Goal: Information Seeking & Learning: Learn about a topic

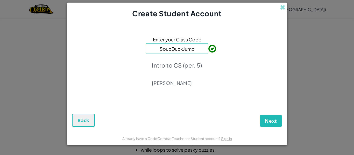
click button "Next" at bounding box center [271, 121] width 22 height 12
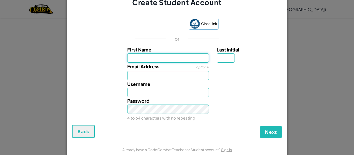
click at [153, 61] on input "First Name" at bounding box center [168, 57] width 82 height 9
click at [159, 55] on input "First Name" at bounding box center [168, 57] width 82 height 9
type input "J. R."
click at [226, 56] on input "Last Initial" at bounding box center [226, 57] width 18 height 9
type input "J. R."
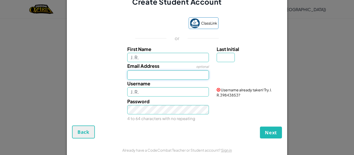
click at [180, 73] on input "Email Address" at bounding box center [168, 75] width 82 height 9
type input "[EMAIL_ADDRESS][DOMAIN_NAME]"
click at [179, 90] on input "J. R." at bounding box center [168, 91] width 82 height 9
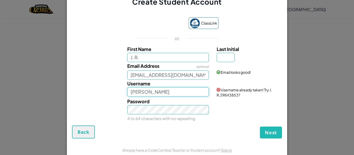
type input "J"
click at [102, 91] on div "Username Lordofcaliban Username already taken! Try J. R.39843853?" at bounding box center [176, 89] width 215 height 18
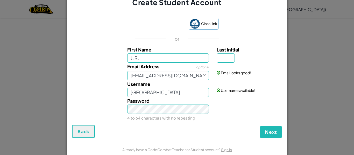
click at [154, 114] on div "Password 4 to 64 characters with no repeating" at bounding box center [168, 109] width 90 height 25
click at [148, 95] on input "[GEOGRAPHIC_DATA]" at bounding box center [168, 92] width 82 height 9
click at [183, 91] on input "LordofCaliban" at bounding box center [168, 92] width 82 height 9
type input "LordofCaliban"
click at [267, 130] on span "Next" at bounding box center [271, 132] width 12 height 6
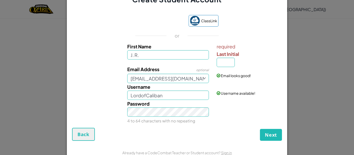
click at [226, 66] on div "Email looks good!" at bounding box center [249, 72] width 72 height 13
click at [227, 66] on div "Email looks good!" at bounding box center [249, 72] width 72 height 13
click at [228, 64] on input "Last Initial" at bounding box center [226, 62] width 18 height 9
type input "M"
type input "J. R.M"
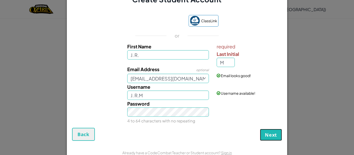
click at [264, 136] on button "Next" at bounding box center [271, 135] width 22 height 12
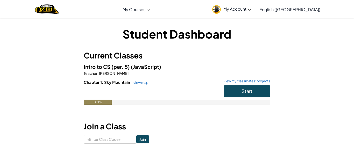
click at [254, 4] on link "My Account" at bounding box center [232, 9] width 44 height 16
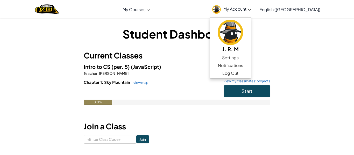
click at [251, 10] on span "My Account" at bounding box center [238, 8] width 28 height 5
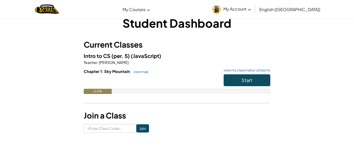
scroll to position [11, 0]
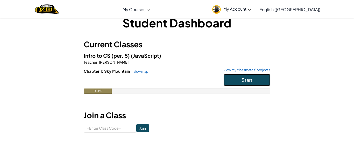
click at [239, 83] on button "Start" at bounding box center [247, 80] width 47 height 12
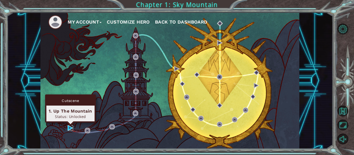
click at [68, 128] on img at bounding box center [70, 127] width 5 height 5
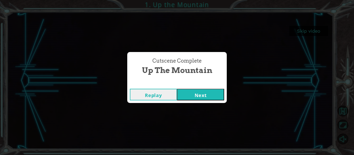
click at [150, 98] on button "Replay" at bounding box center [153, 95] width 47 height 12
click at [187, 92] on button "Next" at bounding box center [200, 95] width 47 height 12
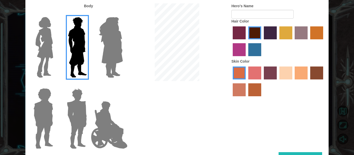
click at [103, 108] on img at bounding box center [109, 125] width 41 height 52
click at [123, 85] on input "Hero Jamie" at bounding box center [123, 85] width 0 height 0
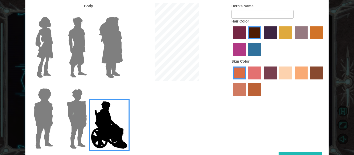
click at [76, 112] on img at bounding box center [77, 118] width 24 height 65
click at [89, 85] on input "Hero Garnet" at bounding box center [89, 85] width 0 height 0
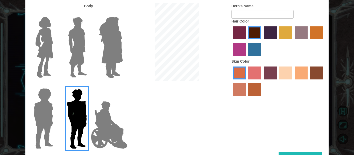
click at [49, 113] on img at bounding box center [43, 118] width 24 height 65
click at [55, 85] on input "Hero Steven" at bounding box center [55, 85] width 0 height 0
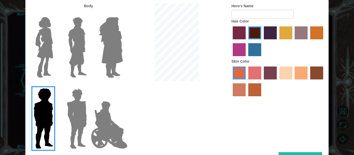
click at [52, 79] on img at bounding box center [44, 47] width 22 height 65
click at [55, 14] on input "Hero Connie" at bounding box center [55, 14] width 0 height 0
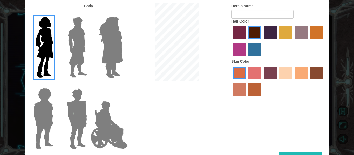
click at [70, 66] on img at bounding box center [77, 47] width 23 height 65
click at [89, 14] on input "Hero Lars" at bounding box center [89, 14] width 0 height 0
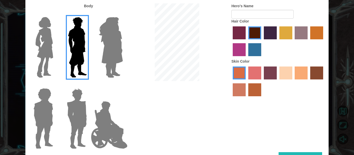
click at [103, 57] on img at bounding box center [111, 47] width 28 height 65
click at [123, 14] on input "Hero Amethyst" at bounding box center [123, 14] width 0 height 0
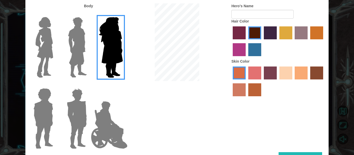
click at [74, 127] on img at bounding box center [77, 118] width 24 height 65
click at [89, 85] on input "Hero Garnet" at bounding box center [89, 85] width 0 height 0
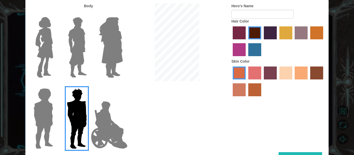
click at [54, 121] on img at bounding box center [43, 118] width 24 height 65
click at [55, 85] on input "Hero Steven" at bounding box center [55, 85] width 0 height 0
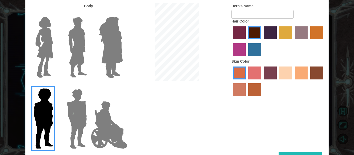
click at [87, 110] on img at bounding box center [77, 118] width 24 height 65
click at [89, 85] on input "Hero Garnet" at bounding box center [89, 85] width 0 height 0
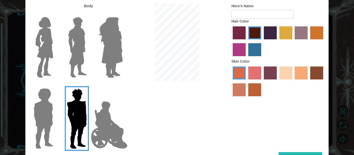
click at [84, 61] on img at bounding box center [77, 47] width 23 height 65
click at [89, 14] on input "Hero Lars" at bounding box center [89, 14] width 0 height 0
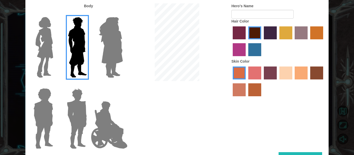
click at [60, 57] on div at bounding box center [76, 45] width 34 height 71
click at [58, 59] on div at bounding box center [42, 45] width 34 height 71
click at [53, 61] on img at bounding box center [44, 47] width 22 height 65
click at [55, 14] on input "Hero Connie" at bounding box center [55, 14] width 0 height 0
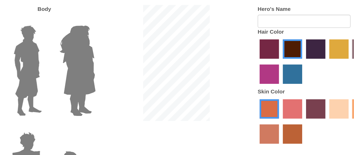
click at [79, 41] on img at bounding box center [77, 47] width 23 height 65
click at [89, 14] on input "Hero Lars" at bounding box center [89, 14] width 0 height 0
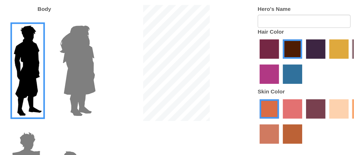
click at [76, 96] on img at bounding box center [77, 118] width 24 height 65
click at [89, 85] on input "Hero Garnet" at bounding box center [89, 85] width 0 height 0
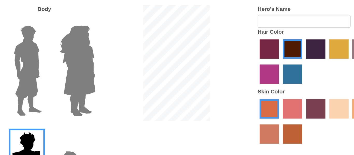
click at [72, 54] on img at bounding box center [77, 47] width 23 height 65
click at [89, 14] on input "Hero Lars" at bounding box center [89, 14] width 0 height 0
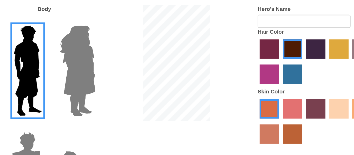
click at [76, 91] on img at bounding box center [77, 118] width 24 height 65
click at [89, 85] on input "Hero Garnet" at bounding box center [89, 85] width 0 height 0
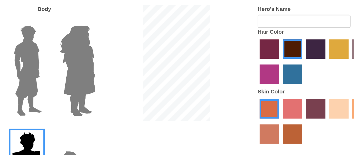
click at [74, 40] on img at bounding box center [77, 47] width 23 height 65
click at [89, 14] on input "Hero Lars" at bounding box center [89, 14] width 0 height 0
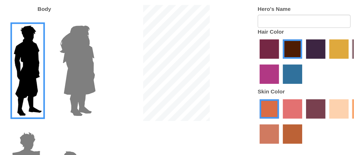
click at [83, 97] on img at bounding box center [77, 118] width 24 height 65
click at [89, 85] on input "Hero Garnet" at bounding box center [89, 85] width 0 height 0
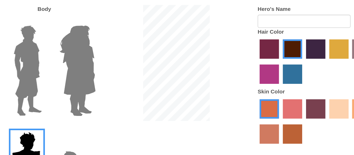
click at [84, 36] on img at bounding box center [77, 47] width 23 height 65
click at [89, 14] on input "Hero Lars" at bounding box center [89, 14] width 0 height 0
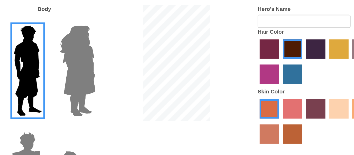
click at [76, 100] on img at bounding box center [77, 118] width 24 height 65
click at [89, 85] on input "Hero Garnet" at bounding box center [89, 85] width 0 height 0
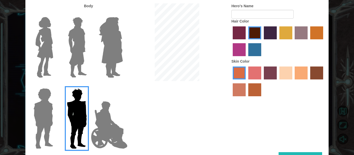
click at [291, 30] on label "tulip tree hair color" at bounding box center [286, 32] width 13 height 13
click at [278, 41] on input "tulip tree hair color" at bounding box center [278, 41] width 0 height 0
click at [281, 72] on label "sandy beach skin color" at bounding box center [286, 73] width 13 height 13
click at [278, 81] on input "sandy beach skin color" at bounding box center [278, 81] width 0 height 0
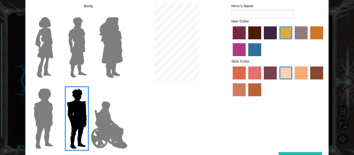
click at [240, 92] on label "burning sand skin color" at bounding box center [239, 89] width 13 height 13
click at [324, 81] on input "burning sand skin color" at bounding box center [324, 81] width 0 height 0
click at [299, 71] on label "tacao skin color" at bounding box center [301, 73] width 13 height 13
click at [293, 81] on input "tacao skin color" at bounding box center [293, 81] width 0 height 0
click at [284, 67] on label "sandy beach skin color" at bounding box center [286, 73] width 13 height 13
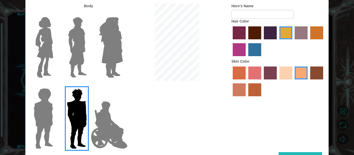
click at [278, 81] on input "sandy beach skin color" at bounding box center [278, 81] width 0 height 0
click at [301, 70] on label "tacao skin color" at bounding box center [301, 73] width 13 height 13
click at [293, 81] on input "tacao skin color" at bounding box center [293, 81] width 0 height 0
click at [259, 13] on input "Hero's Name" at bounding box center [263, 14] width 62 height 9
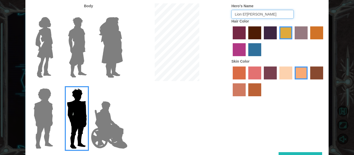
type input "Lion El'Jonson"
click at [201, 51] on div at bounding box center [177, 42] width 101 height 79
click at [284, 153] on button "Done" at bounding box center [301, 158] width 44 height 12
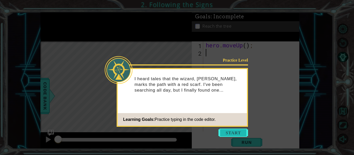
click at [230, 134] on button "Start" at bounding box center [234, 133] width 30 height 8
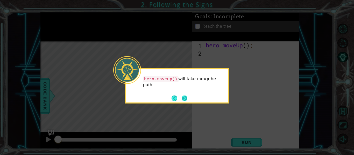
click at [187, 97] on button "Next" at bounding box center [185, 99] width 6 height 6
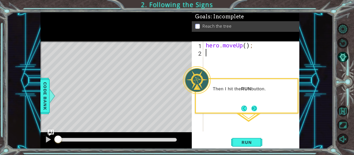
click at [255, 108] on button "Next" at bounding box center [255, 109] width 6 height 6
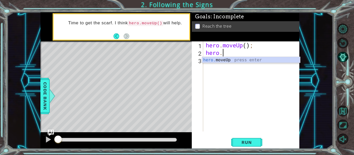
scroll to position [0, 1]
type textarea "hero.mo"
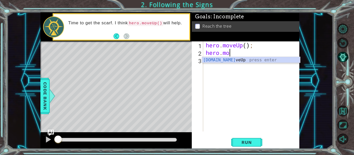
scroll to position [0, 0]
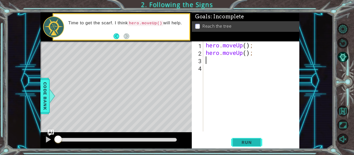
click at [235, 138] on button "Run" at bounding box center [246, 142] width 31 height 11
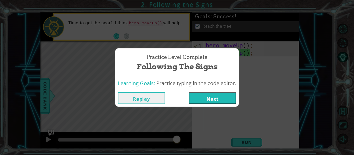
click at [218, 95] on button "Next" at bounding box center [212, 99] width 47 height 12
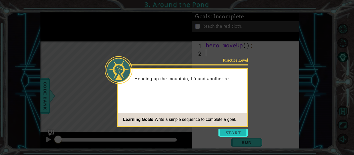
click at [239, 134] on button "Start" at bounding box center [234, 133] width 30 height 8
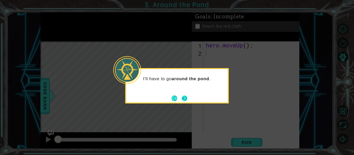
click at [186, 97] on button "Next" at bounding box center [185, 99] width 6 height 6
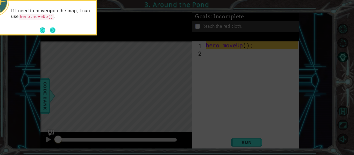
click at [53, 28] on button "Next" at bounding box center [53, 30] width 6 height 6
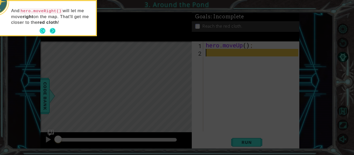
click at [54, 31] on button "Next" at bounding box center [53, 31] width 6 height 6
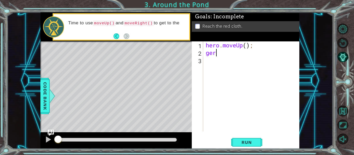
scroll to position [0, 0]
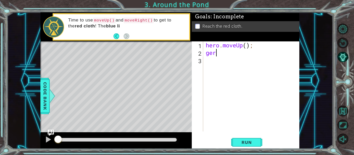
type textarea "g"
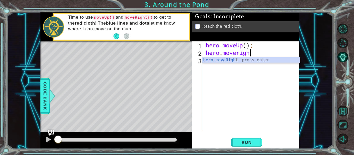
scroll to position [0, 2]
type textarea "hero.moveright"
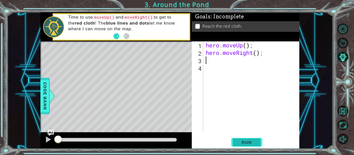
click at [254, 142] on span "Run" at bounding box center [246, 142] width 20 height 5
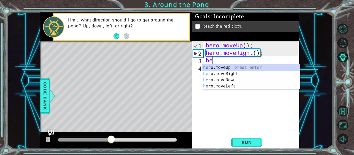
type textarea "her"
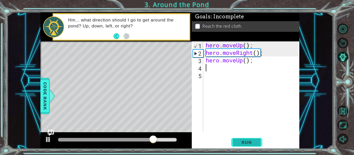
click at [238, 141] on span "Run" at bounding box center [246, 142] width 20 height 5
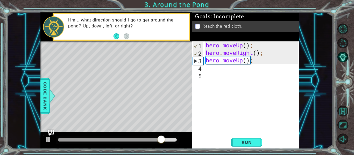
click at [247, 60] on div "hero . moveUp ( ) ; hero . moveRight ( ) ; hero . moveUp ( ) ;" at bounding box center [253, 93] width 96 height 105
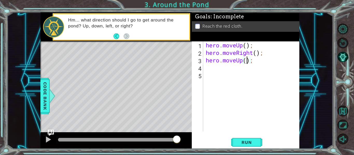
type textarea "hero.moveUp(2);"
click at [239, 68] on div "hero . moveUp ( ) ; hero . moveRight ( ) ; hero . moveUp ( 2 ) ;" at bounding box center [253, 93] width 96 height 105
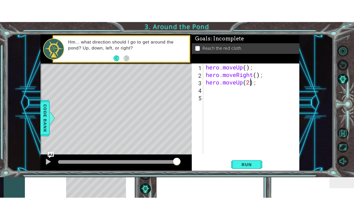
scroll to position [0, 0]
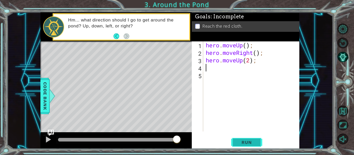
click at [257, 145] on button "Run" at bounding box center [246, 142] width 31 height 11
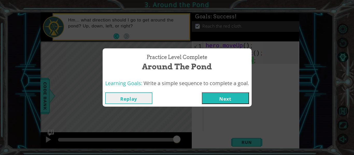
click at [216, 97] on button "Next" at bounding box center [225, 99] width 47 height 12
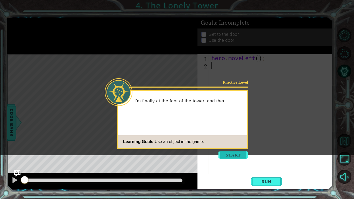
click at [229, 153] on button "Start" at bounding box center [234, 155] width 30 height 8
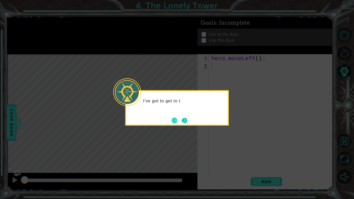
click at [185, 119] on button "Next" at bounding box center [185, 121] width 6 height 6
click at [184, 120] on button "Next" at bounding box center [185, 121] width 6 height 6
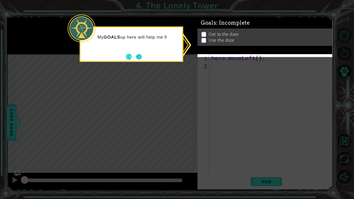
click at [142, 55] on button "Next" at bounding box center [139, 57] width 6 height 6
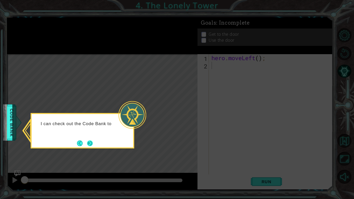
click at [94, 143] on div "I can check out the Code Bank to" at bounding box center [83, 131] width 104 height 36
click at [94, 143] on div "I can check out the Code Bank to see all the actions" at bounding box center [83, 131] width 104 height 36
click at [92, 142] on button "Next" at bounding box center [90, 144] width 6 height 6
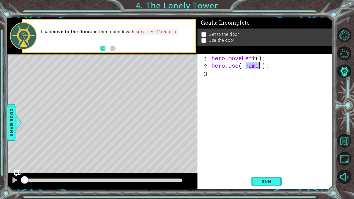
scroll to position [0, 2]
type textarea "hero.use("door");"
click at [266, 155] on span "Run" at bounding box center [266, 181] width 20 height 5
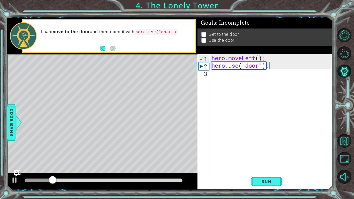
click at [252, 67] on div "hero . moveLeft ( ) ; hero . use ( "door" ) ;" at bounding box center [273, 121] width 124 height 135
type textarea "hero.use("door");"
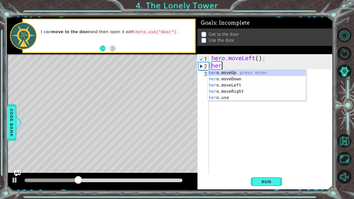
scroll to position [0, 0]
click at [261, 59] on div "hero . moveLeft ( ) ; hero" at bounding box center [273, 121] width 124 height 135
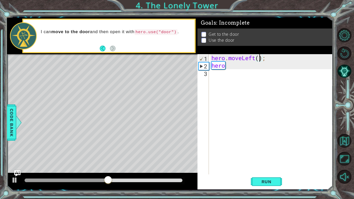
scroll to position [0, 2]
click at [234, 69] on div "hero . moveLeft ( 2 ) ; hero" at bounding box center [273, 121] width 124 height 135
click at [255, 155] on button "Run" at bounding box center [266, 181] width 31 height 13
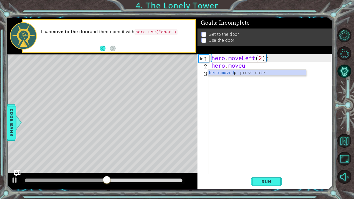
scroll to position [0, 1]
type textarea "hero.moveup"
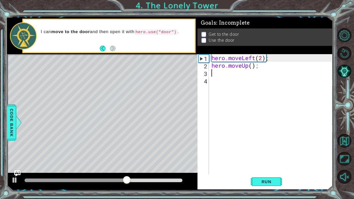
scroll to position [0, 0]
click at [251, 66] on div "hero . moveLeft ( 2 ) ; hero . moveUp ( ) ;" at bounding box center [273, 121] width 124 height 135
type textarea "hero.moveUp(2);"
click at [228, 76] on div "hero . moveLeft ( 2 ) ; hero . moveUp ( 2 ) ;" at bounding box center [273, 121] width 124 height 135
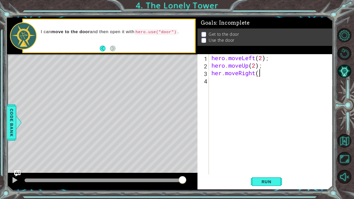
scroll to position [0, 2]
type textarea "her.moveRight(2);"
click at [257, 155] on button "Run" at bounding box center [266, 181] width 31 height 13
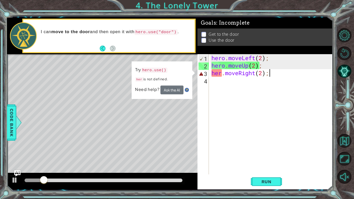
click at [221, 76] on div "hero . moveLeft ( 2 ) ; hero . moveUp ( 2 ) ; her . moveRight ( 2 ) ;" at bounding box center [273, 121] width 124 height 135
type textarea "hero.moveRight(2);"
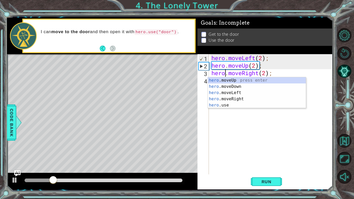
scroll to position [0, 1]
click at [310, 79] on div "hero . moveLeft ( 2 ) ; hero . moveUp ( 2 ) ; hero . moveRight ( 2 ) ;" at bounding box center [273, 121] width 124 height 135
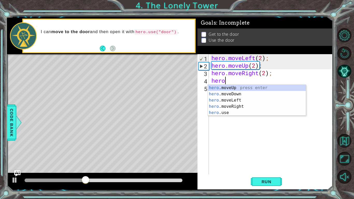
scroll to position [0, 0]
click at [231, 114] on div "hero .moveUp press enter hero .moveDown press enter hero .moveLeft press enter …" at bounding box center [257, 107] width 98 height 44
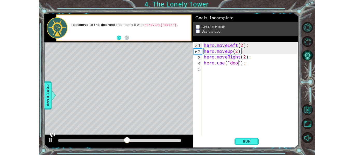
scroll to position [0, 2]
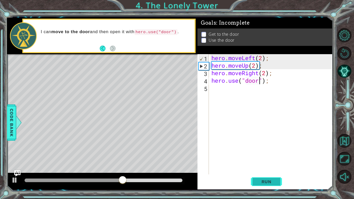
type textarea "hero.use("door");"
click at [275, 155] on span "Run" at bounding box center [266, 181] width 20 height 5
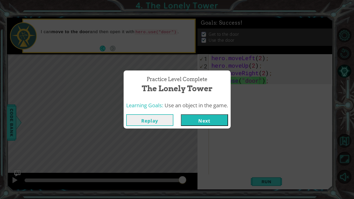
click at [210, 123] on button "Next" at bounding box center [204, 120] width 47 height 12
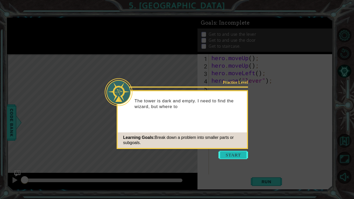
click at [232, 155] on button "Start" at bounding box center [234, 155] width 30 height 8
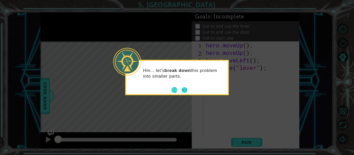
click at [185, 88] on button "Next" at bounding box center [185, 90] width 6 height 6
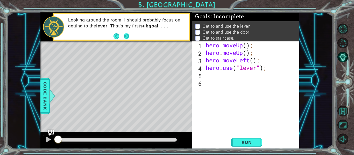
click at [128, 34] on button "Next" at bounding box center [127, 36] width 6 height 6
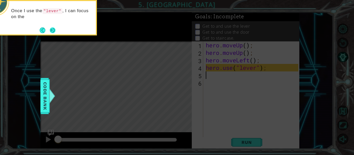
click at [51, 28] on button "Next" at bounding box center [53, 30] width 6 height 6
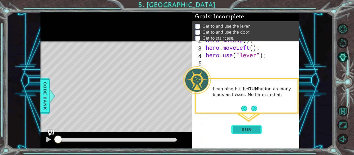
click at [241, 128] on span "Run" at bounding box center [246, 129] width 20 height 5
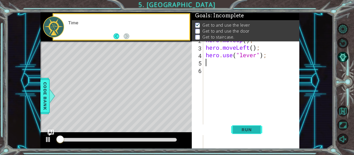
scroll to position [1, 0]
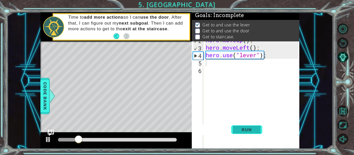
click at [241, 128] on span "Run" at bounding box center [246, 129] width 20 height 5
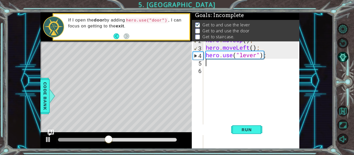
click at [234, 71] on div "hero . moveUp ( ) ; hero . moveUp ( ) ; hero . moveLeft ( ) ; hero . use ( "lev…" at bounding box center [253, 96] width 96 height 135
click at [194, 55] on div "4" at bounding box center [198, 56] width 10 height 8
click at [195, 56] on div "4" at bounding box center [198, 56] width 10 height 8
type textarea "hero.use("lever");"
click at [213, 64] on div "hero . moveUp ( ) ; hero . moveUp ( ) ; hero . moveLeft ( ) ; hero . use ( "lev…" at bounding box center [253, 96] width 96 height 135
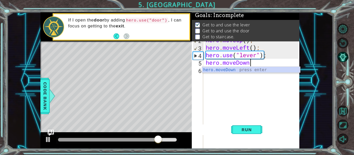
scroll to position [0, 2]
click at [236, 130] on span "Run" at bounding box center [246, 129] width 20 height 5
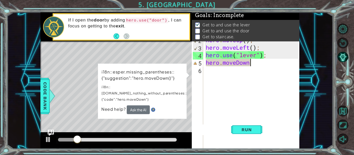
click at [265, 63] on div "hero . moveUp ( ) ; hero . moveUp ( ) ; hero . moveLeft ( ) ; hero . use ( "lev…" at bounding box center [253, 96] width 96 height 135
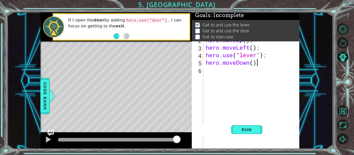
scroll to position [0, 2]
click at [251, 64] on div "hero . moveUp ( ) ; hero . moveUp ( ) ; hero . moveLeft ( ) ; hero . use ( "lev…" at bounding box center [253, 96] width 96 height 135
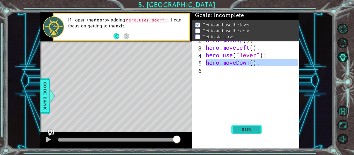
type textarea "hero.moveDown();"
click at [247, 129] on span "Run" at bounding box center [246, 129] width 20 height 5
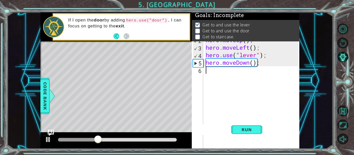
click at [234, 63] on div "hero . moveUp ( ) ; hero . moveUp ( ) ; hero . moveLeft ( ) ; hero . use ( "lev…" at bounding box center [253, 96] width 96 height 135
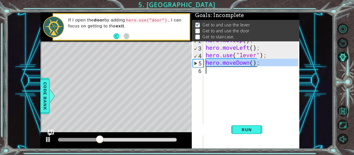
type textarea "hero.moveDown();"
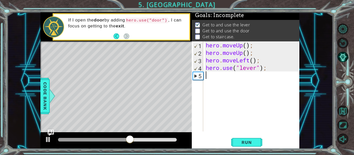
type textarea "h"
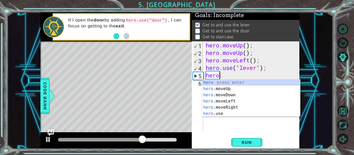
type textarea "hero."
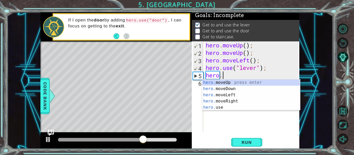
scroll to position [0, 1]
click at [229, 102] on div "hero. moveUp press enter hero. moveDown press enter hero. moveLeft press enter …" at bounding box center [251, 102] width 98 height 44
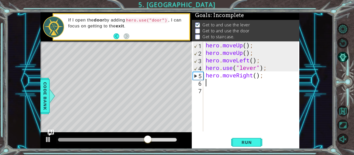
scroll to position [0, 0]
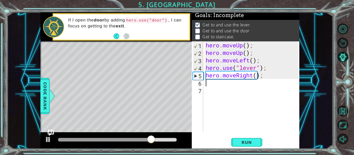
click at [245, 75] on div "hero . moveUp ( ) ; hero . moveUp ( ) ; hero . moveLeft ( ) ; hero . use ( "lev…" at bounding box center [253, 93] width 96 height 105
click at [245, 75] on div "hero . moveUp ( ) ; hero . moveUp ( ) ; hero . moveLeft ( ) ; hero . use ( "lev…" at bounding box center [252, 86] width 94 height 90
click at [245, 75] on div "hero . moveUp ( ) ; hero . moveUp ( ) ; hero . moveLeft ( ) ; hero . use ( "lev…" at bounding box center [253, 93] width 96 height 105
click at [245, 75] on div "hero . moveUp ( ) ; hero . moveUp ( ) ; hero . moveLeft ( ) ; hero . use ( "lev…" at bounding box center [252, 86] width 94 height 90
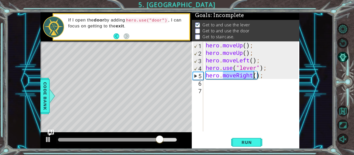
click at [245, 75] on div "hero . moveUp ( ) ; hero . moveUp ( ) ; hero . moveLeft ( ) ; hero . use ( "lev…" at bounding box center [253, 93] width 96 height 105
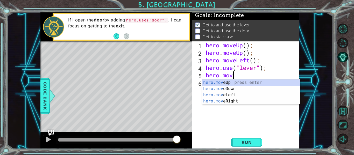
scroll to position [0, 1]
type textarea "hero.move"
click at [221, 90] on div "hero.move Up press enter hero.move Down press enter hero.move Left press enter …" at bounding box center [251, 98] width 98 height 37
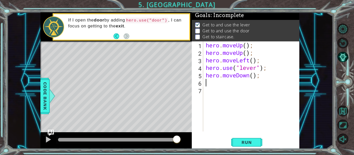
click at [254, 74] on div "hero . moveUp ( ) ; hero . moveUp ( ) ; hero . moveLeft ( ) ; hero . use ( "lev…" at bounding box center [253, 93] width 96 height 105
type textarea "hero.moveDown();"
click at [234, 86] on div "hero . moveUp ( ) ; hero . moveUp ( ) ; hero . moveLeft ( ) ; hero . use ( "lev…" at bounding box center [253, 93] width 96 height 105
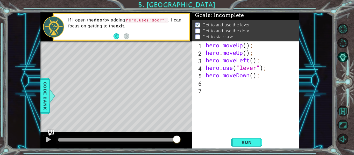
click at [254, 76] on div "hero . moveUp ( ) ; hero . moveUp ( ) ; hero . moveLeft ( ) ; hero . use ( "lev…" at bounding box center [253, 93] width 96 height 105
type textarea "hero.moveDown(2);"
click at [207, 74] on div "hero . moveUp ( ) ; hero . moveUp ( ) ; hero . moveLeft ( ) ; hero . use ( "lev…" at bounding box center [253, 93] width 96 height 105
click at [217, 75] on div "hero . moveUp ( ) ; hero . moveUp ( ) ; hero . moveLeft ( ) ; hero . use ( "lev…" at bounding box center [253, 93] width 96 height 105
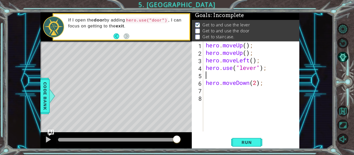
scroll to position [0, 0]
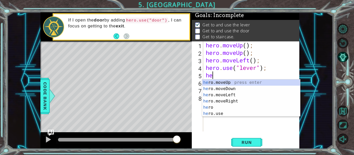
type textarea "hero"
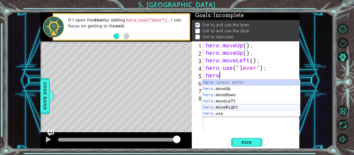
click at [226, 106] on div "hero press enter hero .moveUp press enter hero .moveDown press enter hero .move…" at bounding box center [251, 105] width 98 height 50
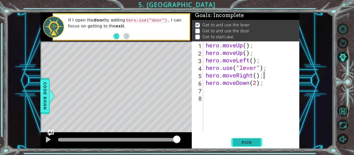
click at [233, 144] on button "Run" at bounding box center [246, 142] width 31 height 11
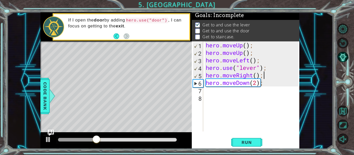
click at [257, 86] on div "hero . moveUp ( ) ; hero . moveUp ( ) ; hero . moveLeft ( ) ; hero . use ( "lev…" at bounding box center [253, 93] width 96 height 105
click at [240, 136] on div "hero.moveDown(3); 1 2 3 4 5 6 7 8 hero . moveUp ( ) ; hero . moveUp ( ) ; hero …" at bounding box center [246, 95] width 108 height 108
click at [240, 140] on span "Run" at bounding box center [246, 142] width 20 height 5
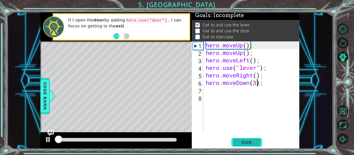
click at [240, 140] on span "Run" at bounding box center [246, 142] width 20 height 5
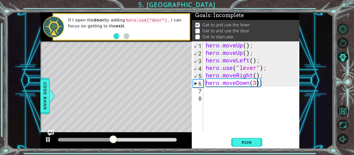
click at [218, 79] on div "hero . moveUp ( ) ; hero . moveUp ( ) ; hero . moveLeft ( ) ; hero . use ( "lev…" at bounding box center [253, 93] width 96 height 105
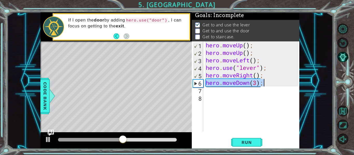
drag, startPoint x: 207, startPoint y: 82, endPoint x: 278, endPoint y: 85, distance: 70.3
click at [278, 85] on div "hero . moveUp ( ) ; hero . moveUp ( ) ; hero . moveLeft ( ) ; hero . use ( "lev…" at bounding box center [253, 93] width 96 height 105
type textarea "hero.moveDown(3);"
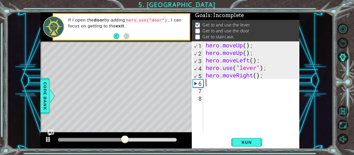
scroll to position [0, 0]
click at [259, 77] on div "hero . moveUp ( ) ; hero . moveUp ( ) ; hero . moveLeft ( ) ; hero . use ( "lev…" at bounding box center [253, 93] width 96 height 105
type textarea "hero.moveRight(3);"
click at [249, 143] on span "Run" at bounding box center [246, 142] width 20 height 5
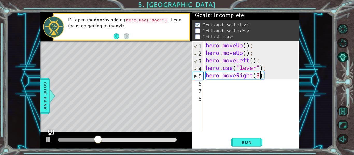
click at [250, 90] on div "hero . moveUp ( ) ; hero . moveUp ( ) ; hero . moveLeft ( ) ; hero . use ( "lev…" at bounding box center [253, 93] width 96 height 105
click at [250, 87] on div "hero . moveUp ( ) ; hero . moveUp ( ) ; hero . moveLeft ( ) ; hero . use ( "lev…" at bounding box center [253, 93] width 96 height 105
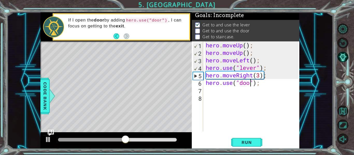
scroll to position [0, 2]
type textarea "hero.use("door");"
click at [246, 141] on span "Run" at bounding box center [246, 142] width 20 height 5
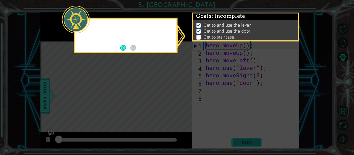
scroll to position [1, 0]
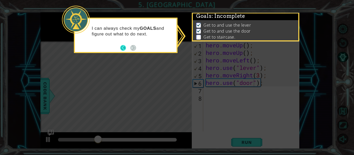
click at [122, 46] on button "Back" at bounding box center [125, 48] width 10 height 6
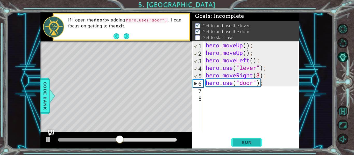
click at [248, 146] on button "Run" at bounding box center [246, 142] width 31 height 11
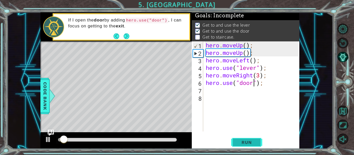
scroll to position [1, 0]
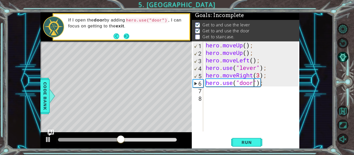
click at [125, 32] on footer at bounding box center [122, 36] width 16 height 8
